Goal: Find specific page/section: Find specific page/section

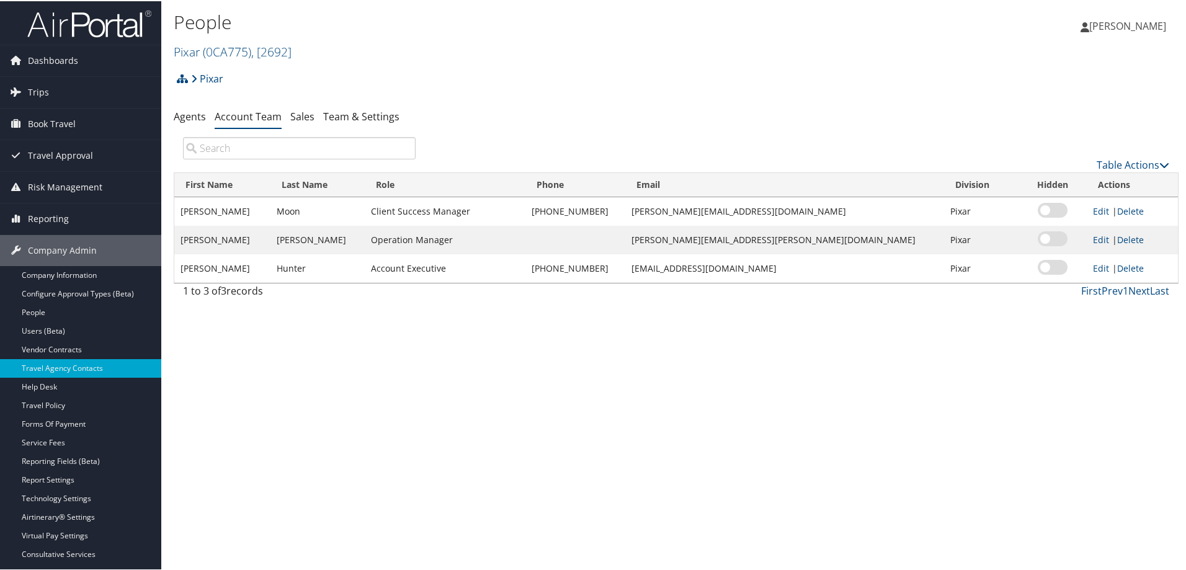
click at [299, 51] on h2 "Pixar ( 0CA775 ) , [ 2692 ]" at bounding box center [509, 49] width 670 height 21
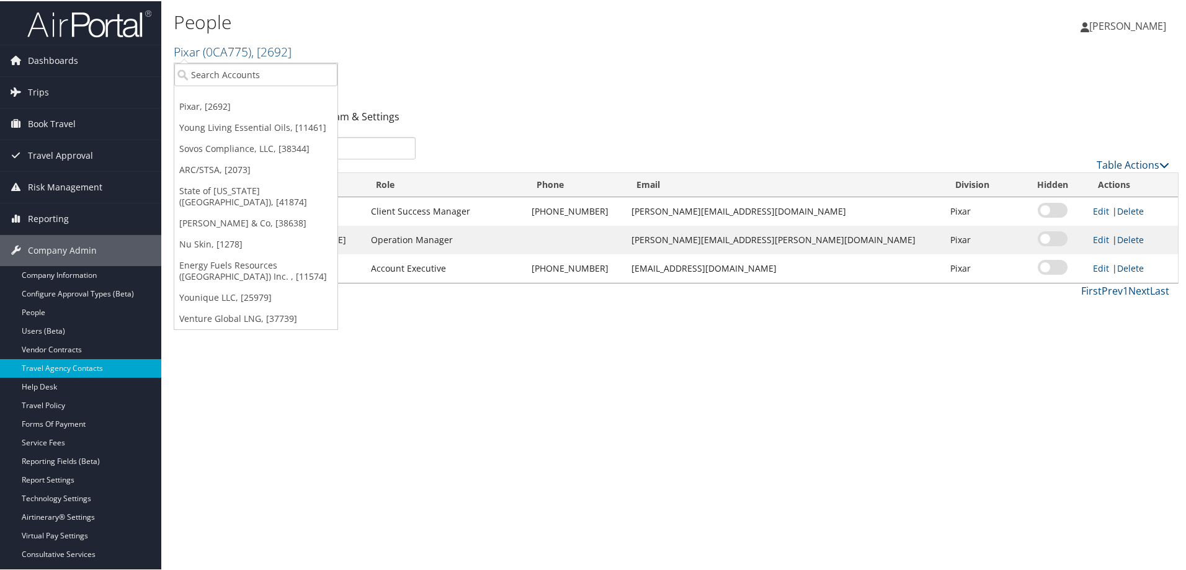
click at [583, 405] on div "People Pixar ( 0CA775 ) , [ 2692 ] Pixar, [2692] Young Living Essential Oils, […" at bounding box center [676, 285] width 1030 height 570
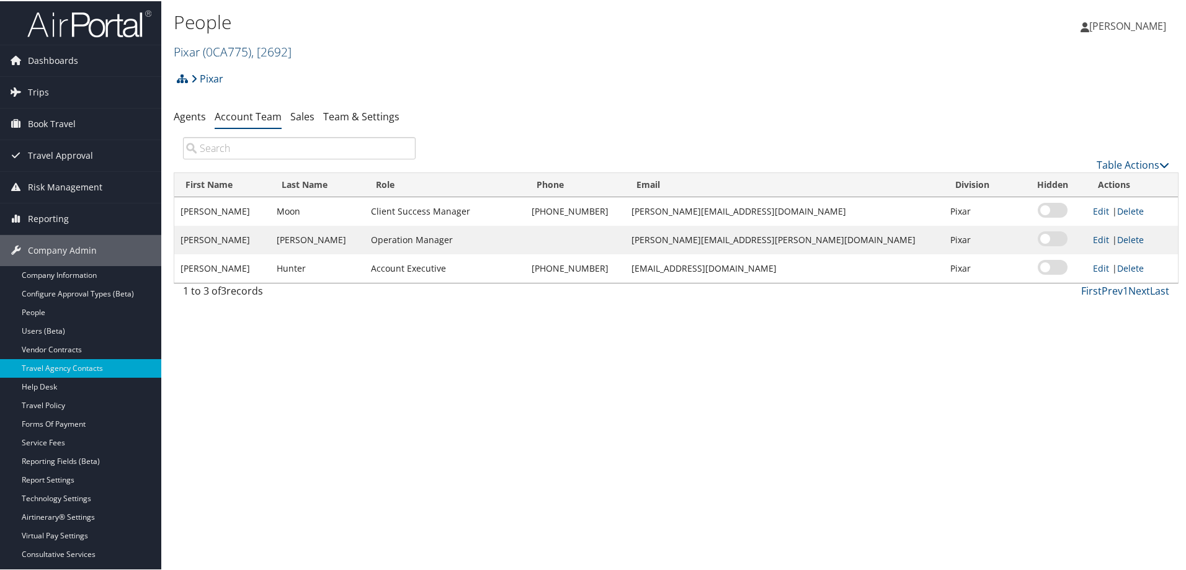
click at [292, 51] on span ", [ 2692 ]" at bounding box center [271, 50] width 40 height 17
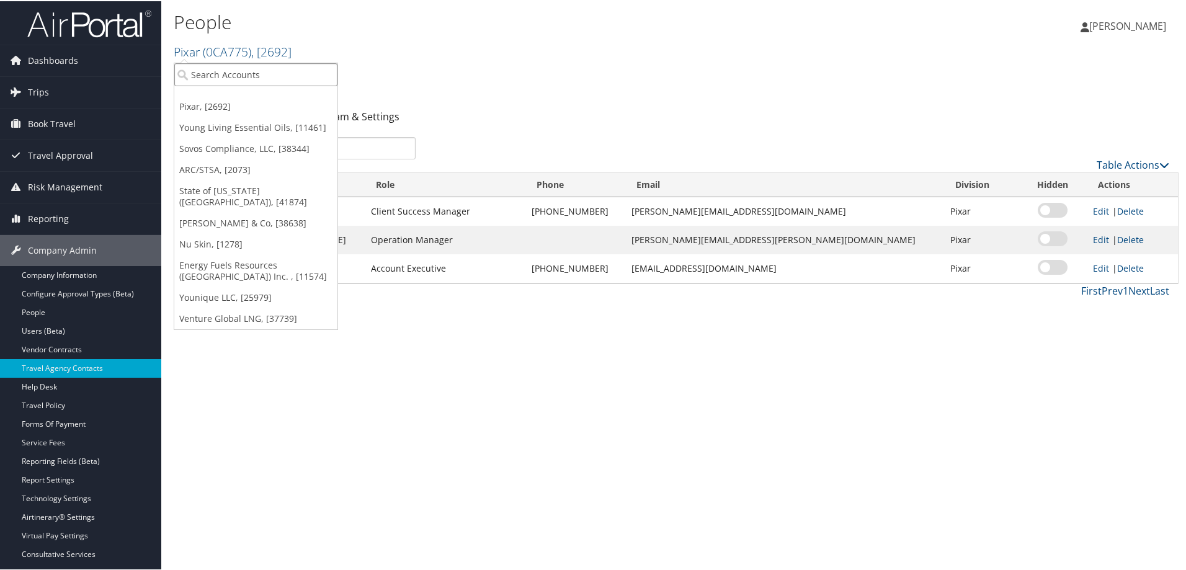
click at [252, 74] on input "search" at bounding box center [255, 73] width 163 height 23
type input "s3"
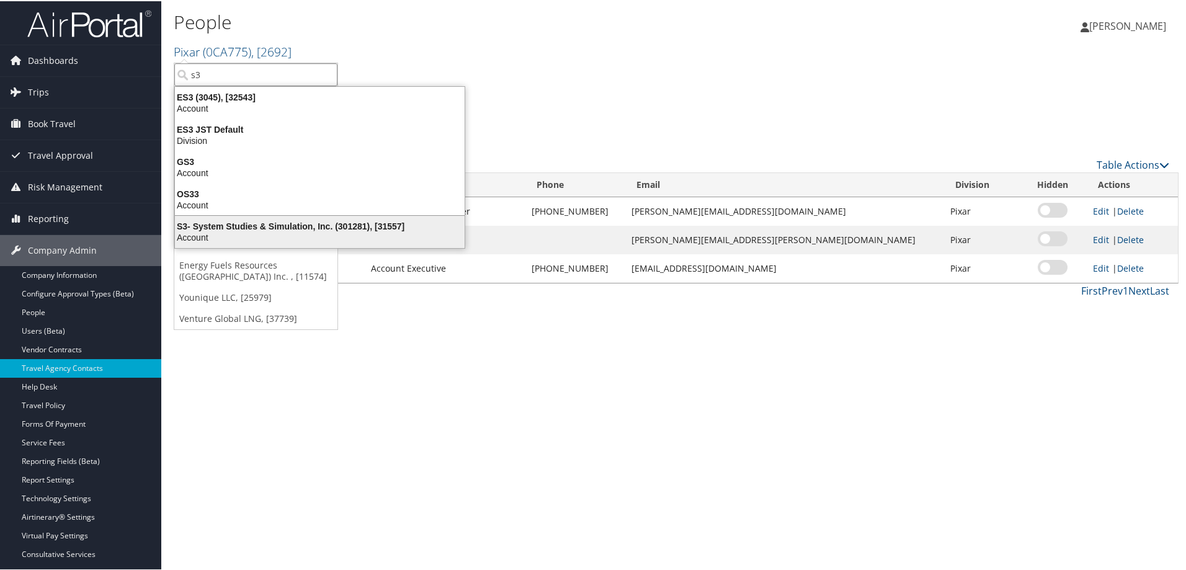
click at [223, 229] on div "S3- System Studies & Simulation, Inc. (301281), [31557]" at bounding box center [320, 225] width 305 height 11
